Goal: Task Accomplishment & Management: Complete application form

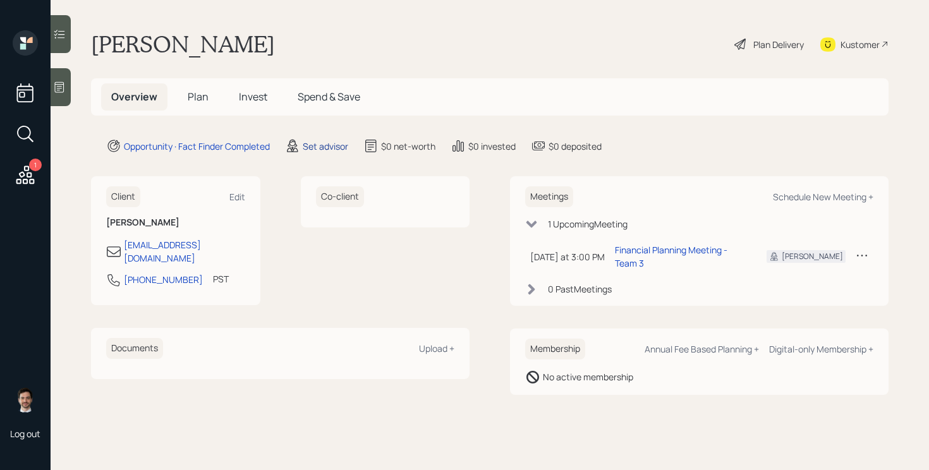
click at [332, 146] on div "Set advisor" at bounding box center [325, 146] width 45 height 13
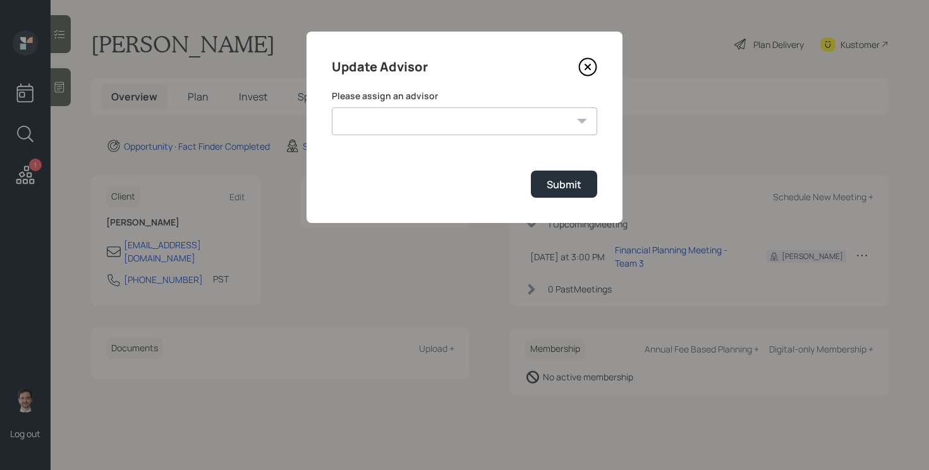
click at [434, 129] on select "[PERSON_NAME] [PERSON_NAME] End [PERSON_NAME] [PERSON_NAME] [PERSON_NAME] [PERS…" at bounding box center [464, 121] width 265 height 28
select select "ef6b64e1-8f62-4a74-b865-a7df4b35b836"
click at [332, 107] on select "[PERSON_NAME] [PERSON_NAME] End [PERSON_NAME] [PERSON_NAME] [PERSON_NAME] [PERS…" at bounding box center [464, 121] width 265 height 28
click at [570, 191] on div "Submit" at bounding box center [563, 185] width 35 height 14
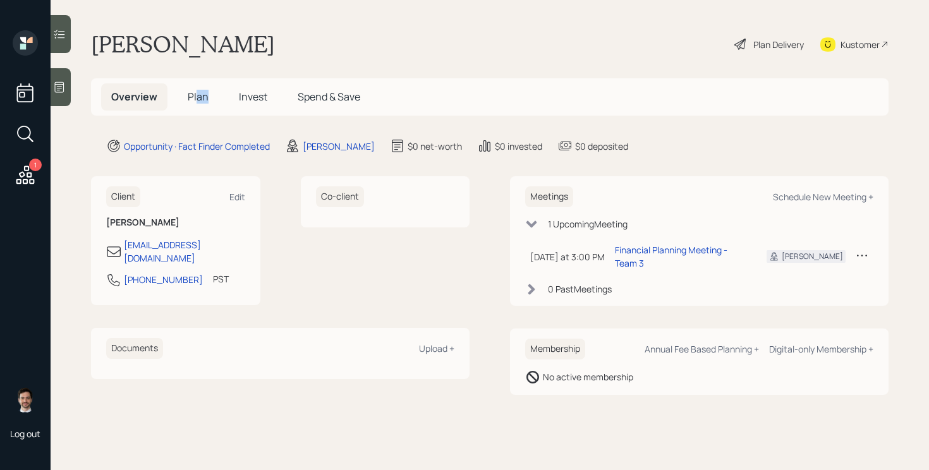
click at [197, 104] on h5 "Plan" at bounding box center [198, 96] width 41 height 27
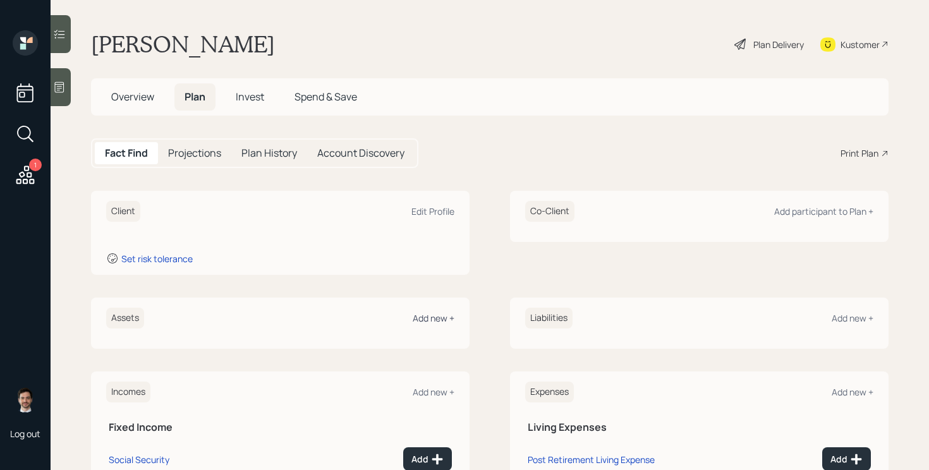
click at [438, 322] on div "Add new +" at bounding box center [434, 318] width 42 height 12
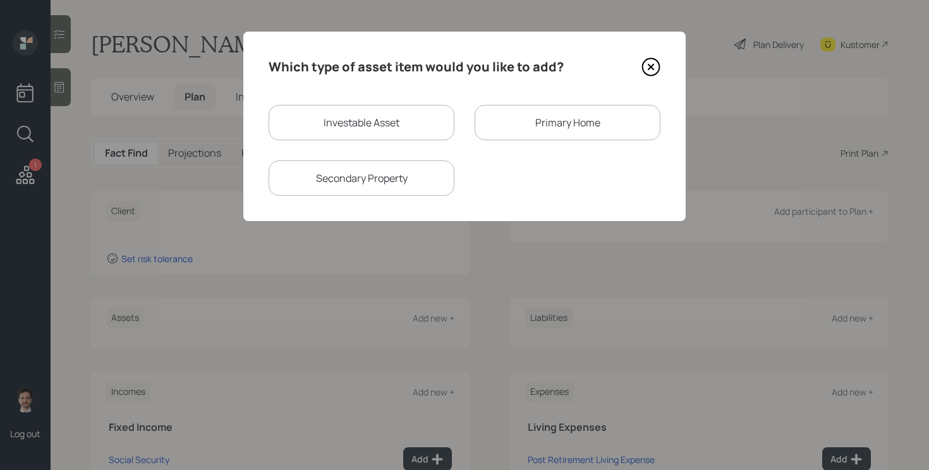
click at [374, 119] on div "Investable Asset" at bounding box center [361, 122] width 186 height 35
select select "taxable"
select select "balanced"
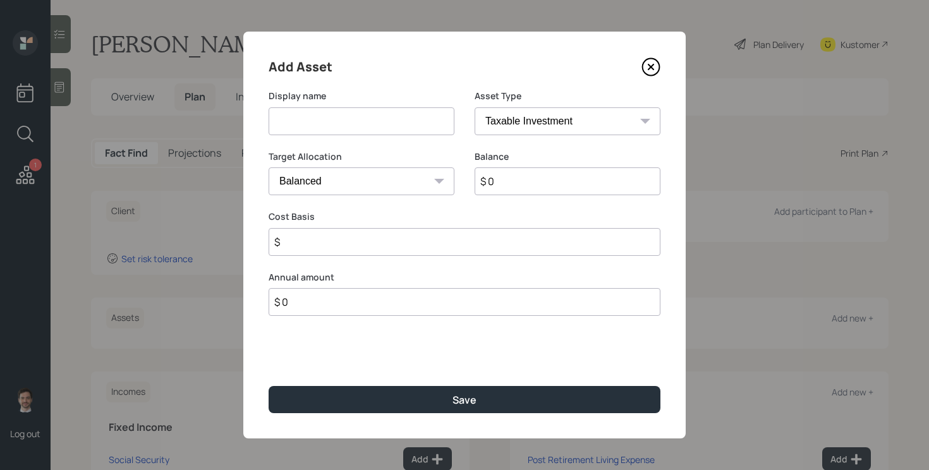
click at [362, 126] on input at bounding box center [361, 121] width 186 height 28
type input "Savings"
type input "$ 70,000"
click at [268, 386] on button "Save" at bounding box center [464, 399] width 392 height 27
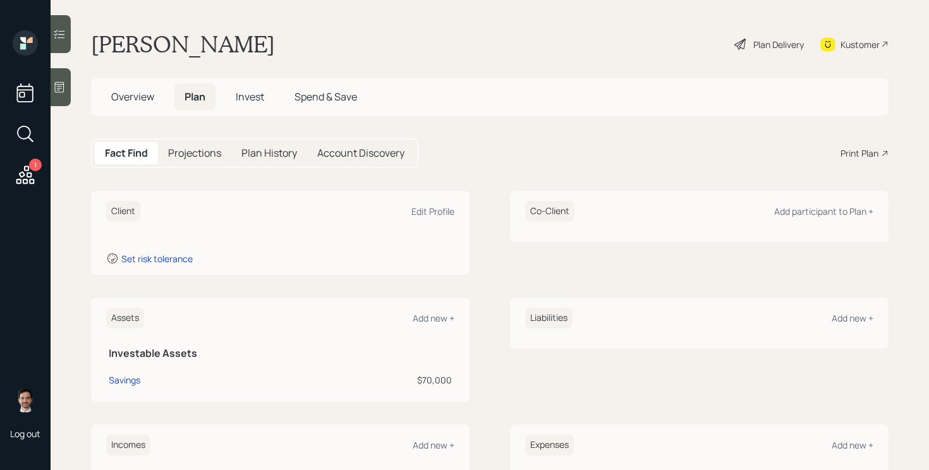
scroll to position [200, 0]
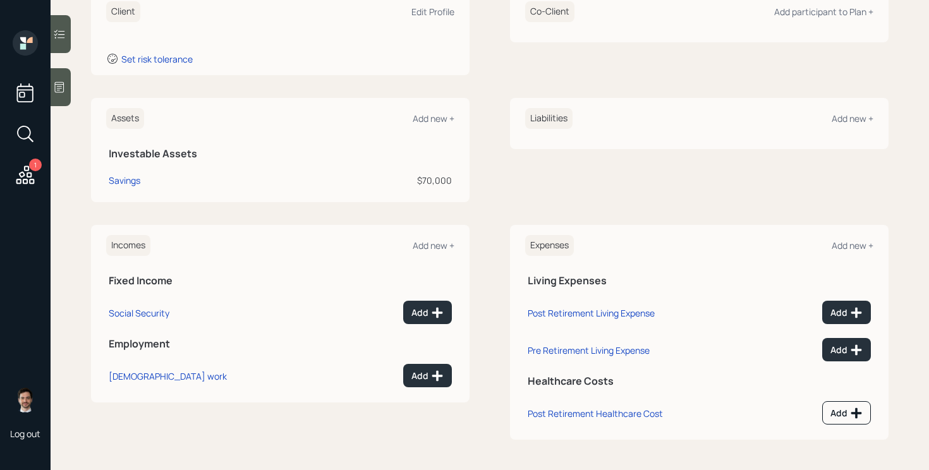
click at [433, 231] on div "Incomes Add new + Fixed Income Social Security Add Employment [DEMOGRAPHIC_DATA…" at bounding box center [280, 314] width 378 height 178
click at [430, 241] on div "Add new +" at bounding box center [434, 245] width 42 height 12
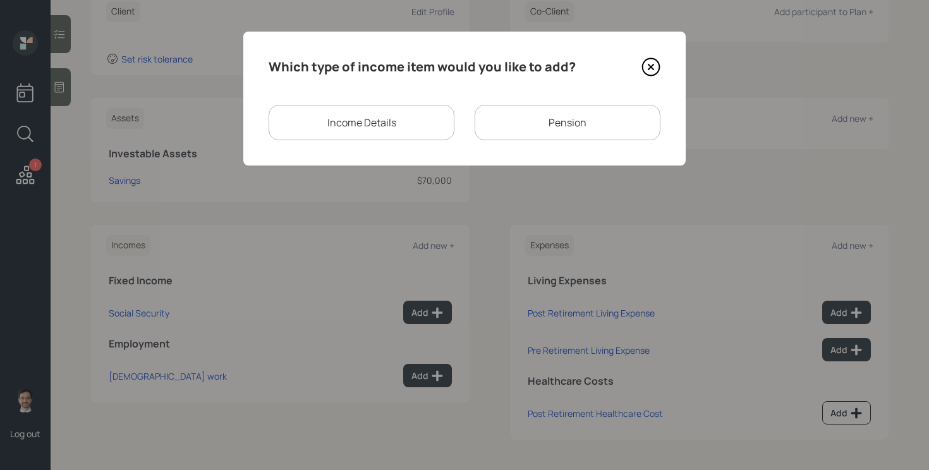
click at [558, 120] on div "Pension" at bounding box center [567, 122] width 186 height 35
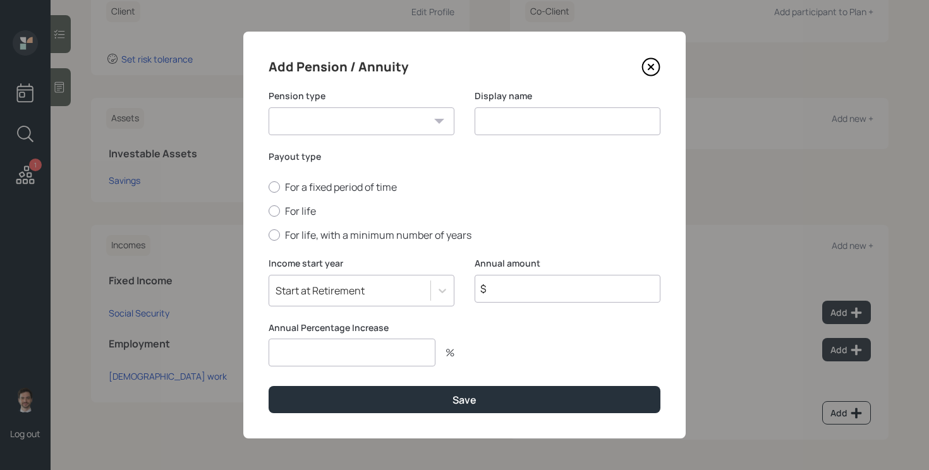
click at [414, 123] on select "Pension Annuity" at bounding box center [361, 121] width 186 height 28
select select "pension"
click at [268, 107] on select "Pension Annuity" at bounding box center [361, 121] width 186 height 28
click at [515, 126] on input at bounding box center [567, 121] width 186 height 28
type input "Husband's Pension"
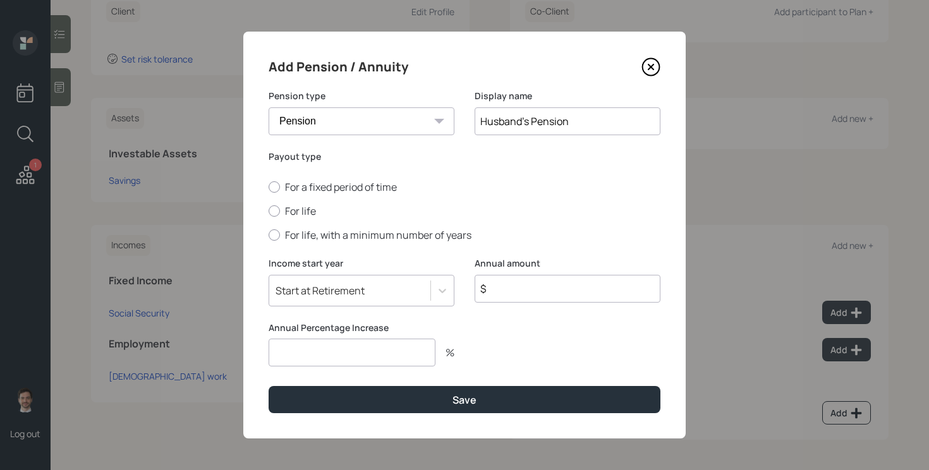
click at [528, 283] on input "$" at bounding box center [567, 289] width 186 height 28
type input "$ 60,000"
type input "0"
click at [297, 219] on div "For a fixed period of time For life For life, with a minimum number of years" at bounding box center [464, 211] width 392 height 62
click at [292, 211] on label "For life" at bounding box center [464, 211] width 392 height 14
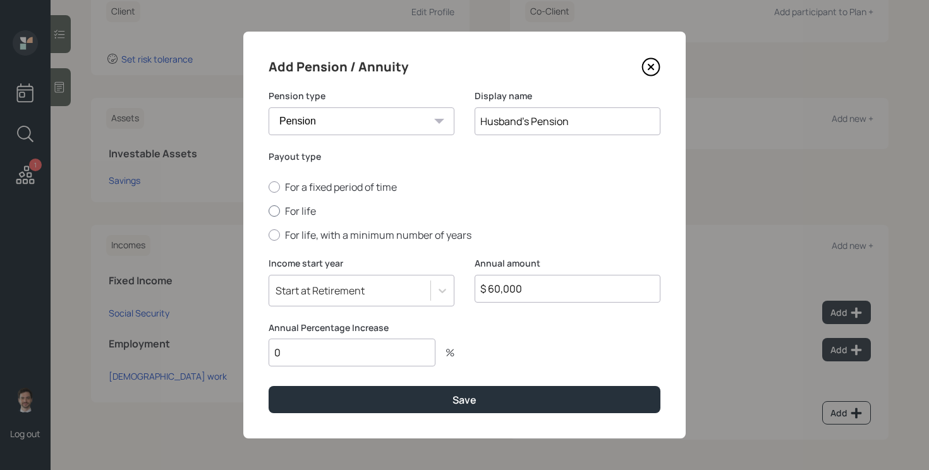
click at [268, 211] on input "For life" at bounding box center [268, 211] width 1 height 1
radio input "true"
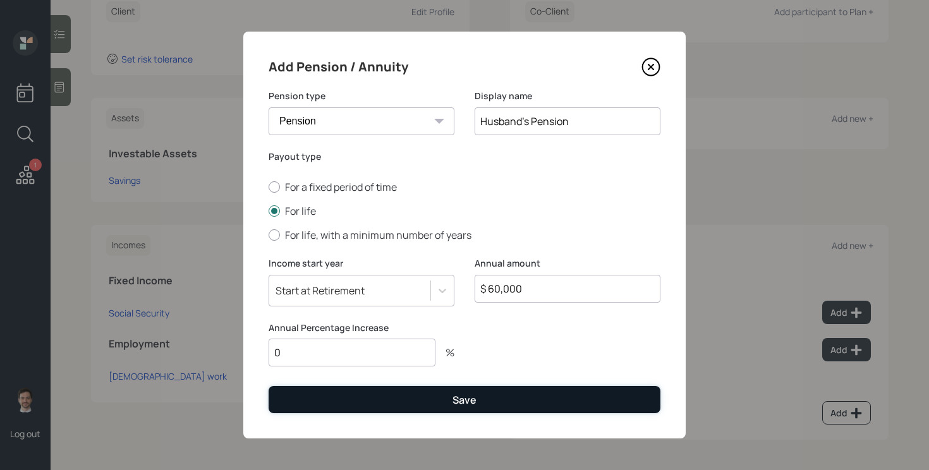
click at [354, 392] on button "Save" at bounding box center [464, 399] width 392 height 27
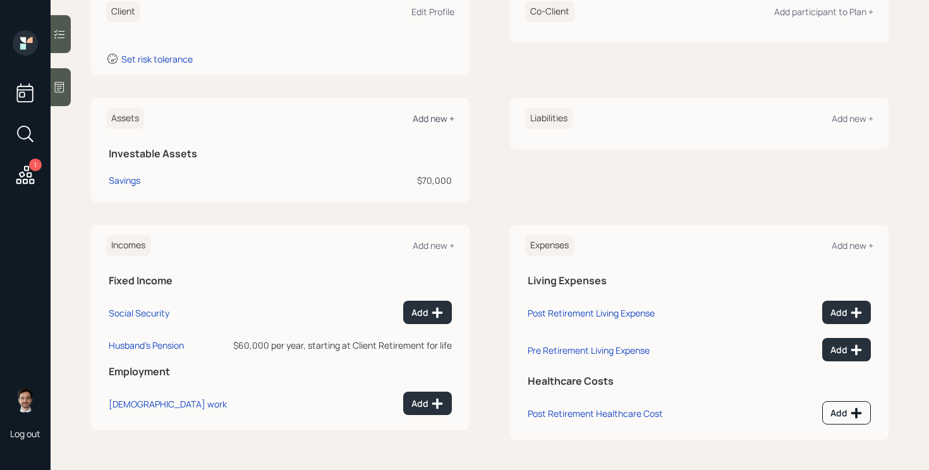
click at [433, 115] on div "Add new +" at bounding box center [434, 118] width 42 height 12
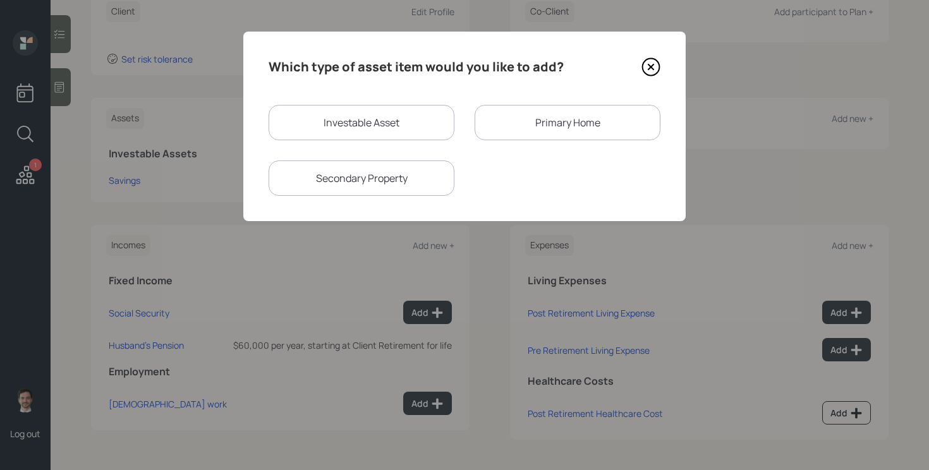
click at [380, 112] on div "Investable Asset" at bounding box center [361, 122] width 186 height 35
select select "taxable"
select select "balanced"
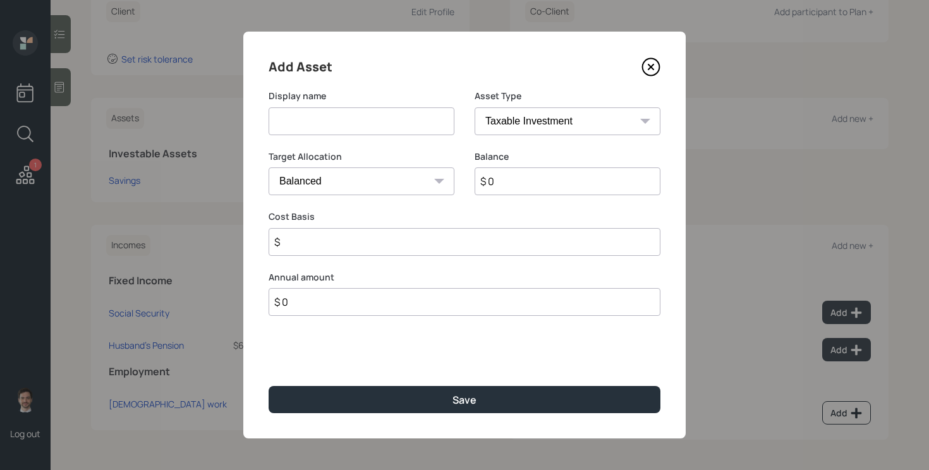
click at [364, 126] on input at bounding box center [361, 121] width 186 height 28
type input "O"
type input "Proceeds from sale of home"
type input "$ 255,000"
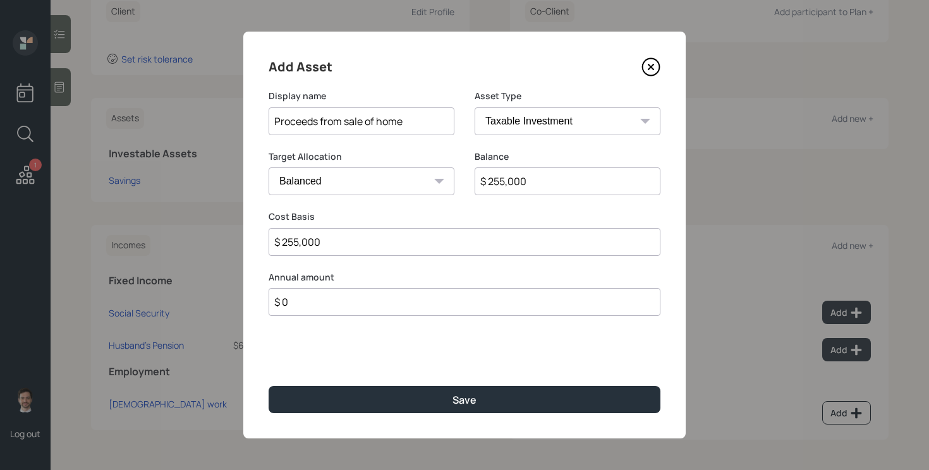
click at [268, 386] on button "Save" at bounding box center [464, 399] width 392 height 27
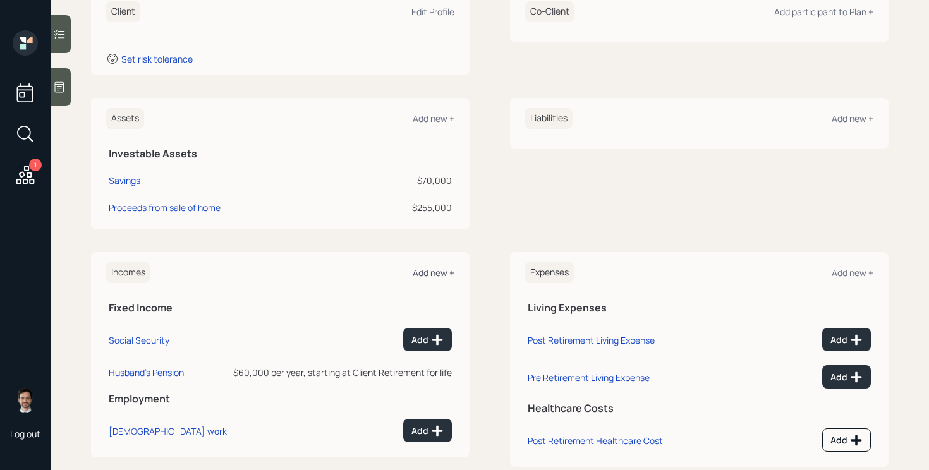
click at [426, 270] on div "Add new +" at bounding box center [434, 273] width 42 height 12
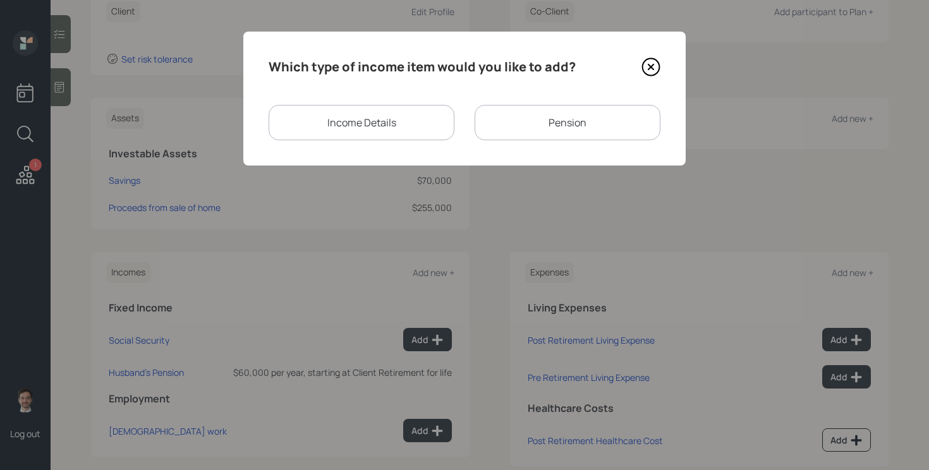
click at [416, 112] on div "Income Details" at bounding box center [361, 122] width 186 height 35
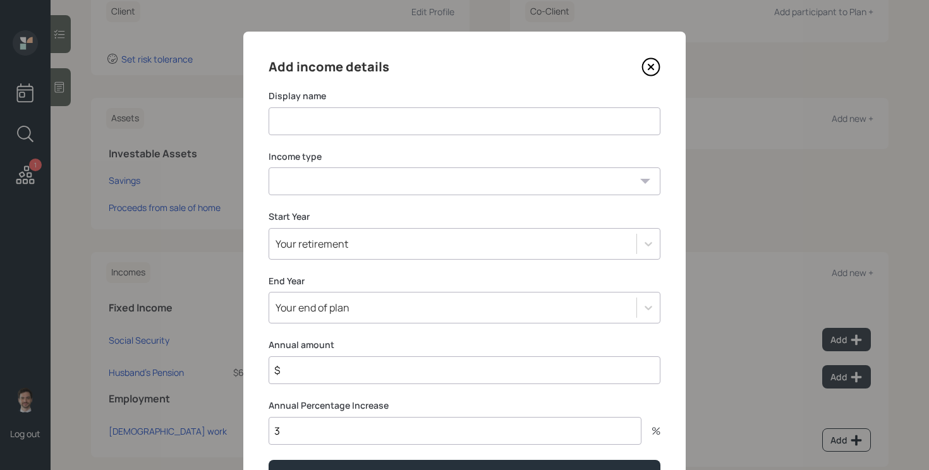
click at [380, 118] on input at bounding box center [464, 121] width 392 height 28
type input "Income from parents trust"
click at [422, 184] on select "[DEMOGRAPHIC_DATA] work [DEMOGRAPHIC_DATA] work Self employment Other" at bounding box center [464, 181] width 392 height 28
select select "other"
click at [268, 167] on select "[DEMOGRAPHIC_DATA] work [DEMOGRAPHIC_DATA] work Self employment Other" at bounding box center [464, 181] width 392 height 28
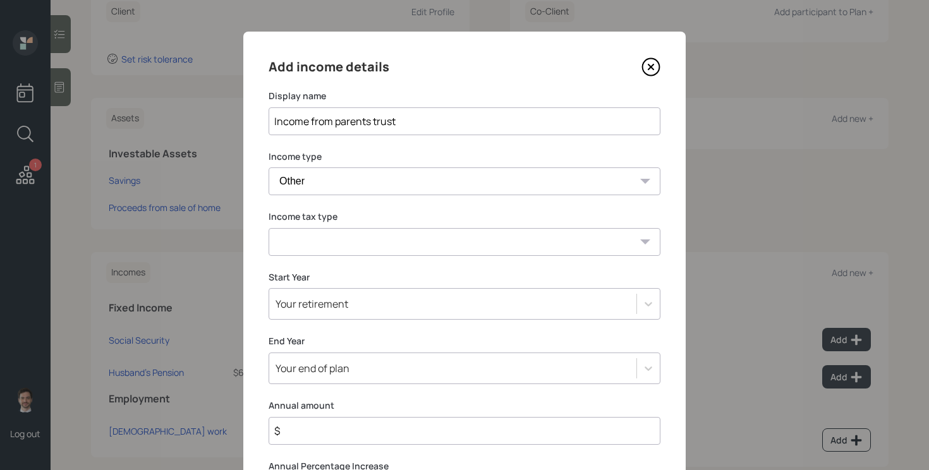
click at [345, 248] on select "Tax-free Earned Self Employment Alimony Royalties Pension / Annuity Interest Di…" at bounding box center [464, 242] width 392 height 28
select select "tax_free"
click at [268, 228] on select "Tax-free Earned Self Employment Alimony Royalties Pension / Annuity Interest Di…" at bounding box center [464, 242] width 392 height 28
click at [320, 426] on input "$" at bounding box center [464, 431] width 392 height 28
type input "$ 120,000"
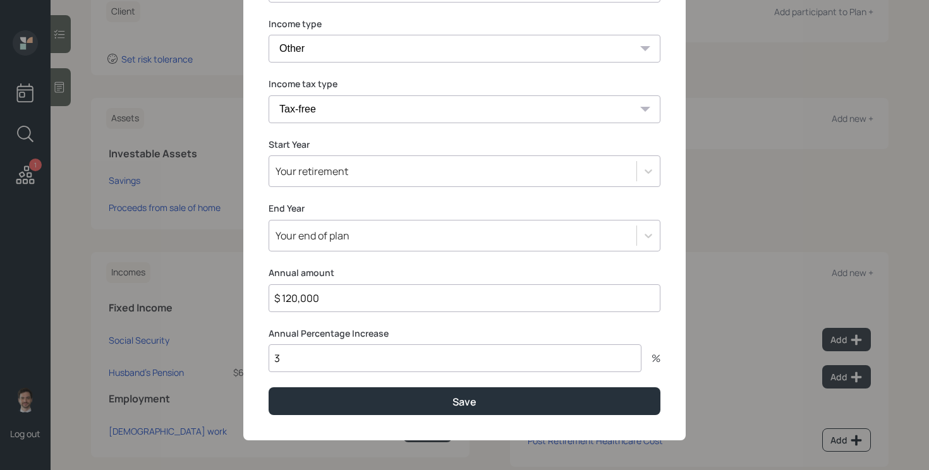
scroll to position [135, 0]
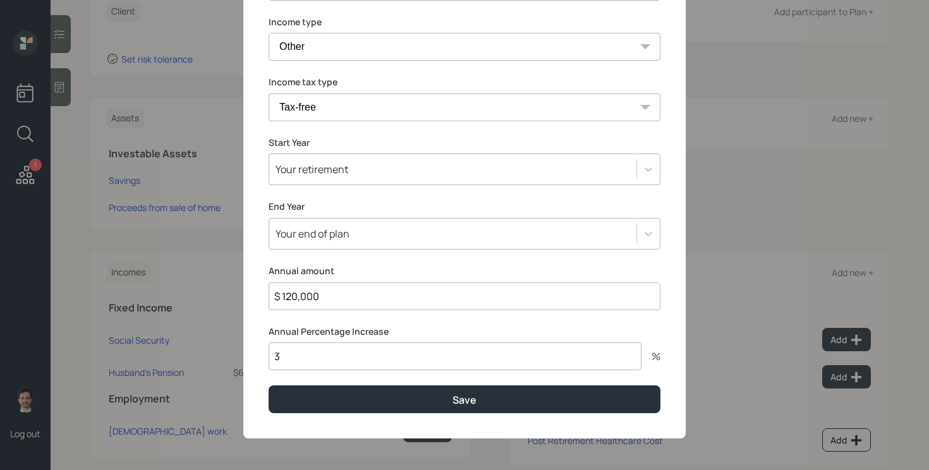
click at [383, 165] on div "Your retirement" at bounding box center [452, 169] width 367 height 21
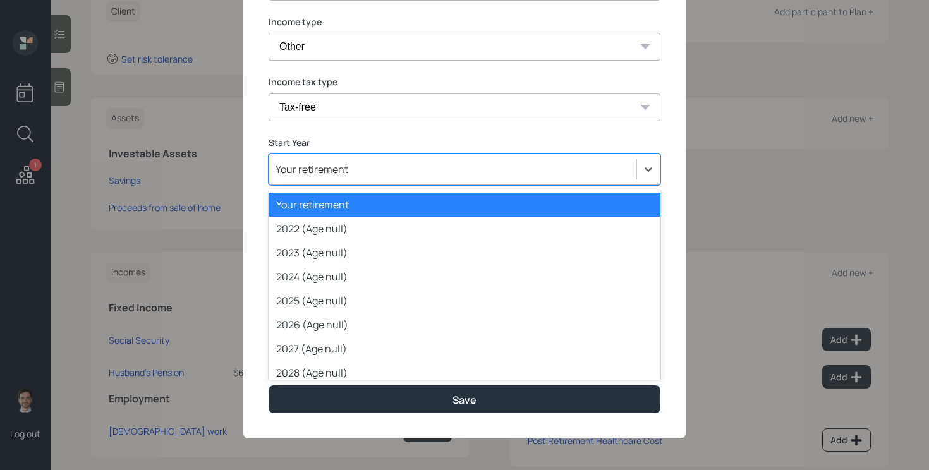
click at [678, 169] on div "Add income details Display name Income from parents trust Income type [DEMOGRAP…" at bounding box center [464, 167] width 442 height 541
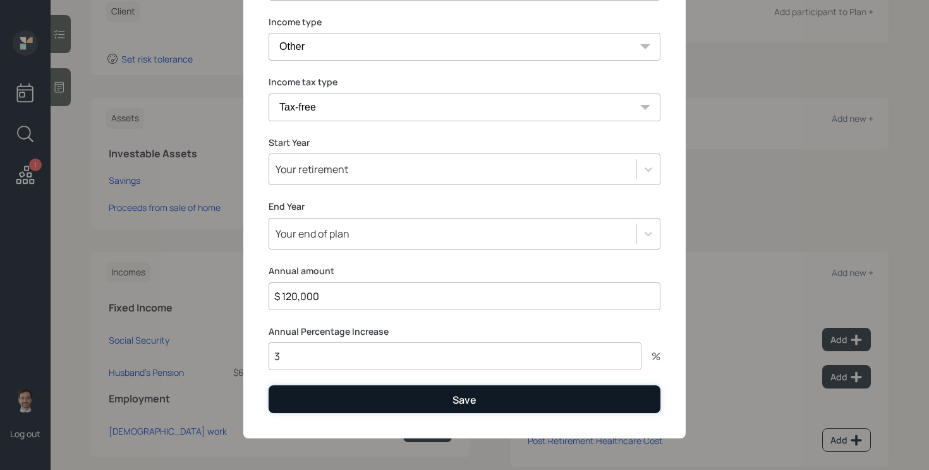
click at [460, 402] on div "Save" at bounding box center [464, 400] width 24 height 14
